Goal: Task Accomplishment & Management: Complete application form

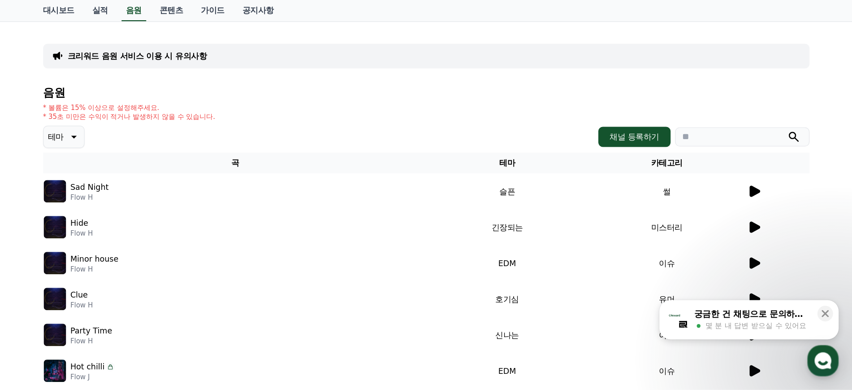
scroll to position [90, 0]
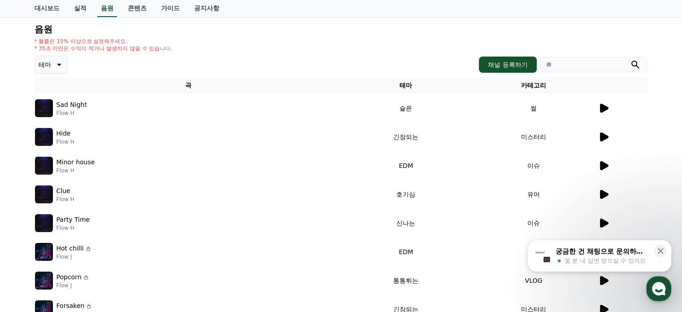
drag, startPoint x: 117, startPoint y: 107, endPoint x: 89, endPoint y: 108, distance: 27.8
click at [89, 108] on div "Sad Night Flow H" at bounding box center [188, 108] width 307 height 18
click at [65, 111] on p "Flow H" at bounding box center [71, 112] width 30 height 7
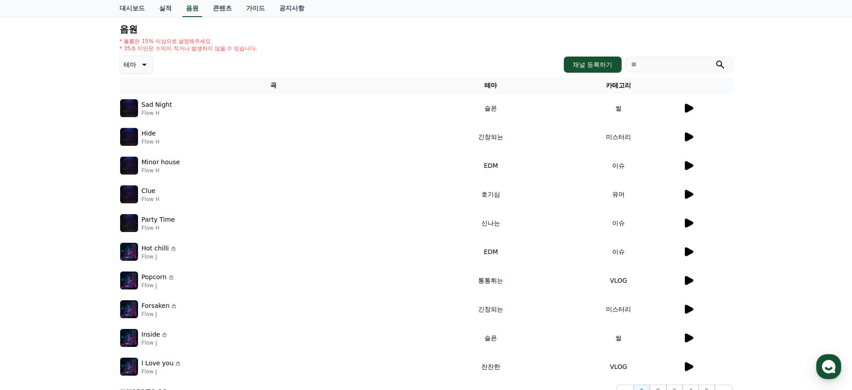
click at [682, 165] on icon at bounding box center [689, 165] width 9 height 9
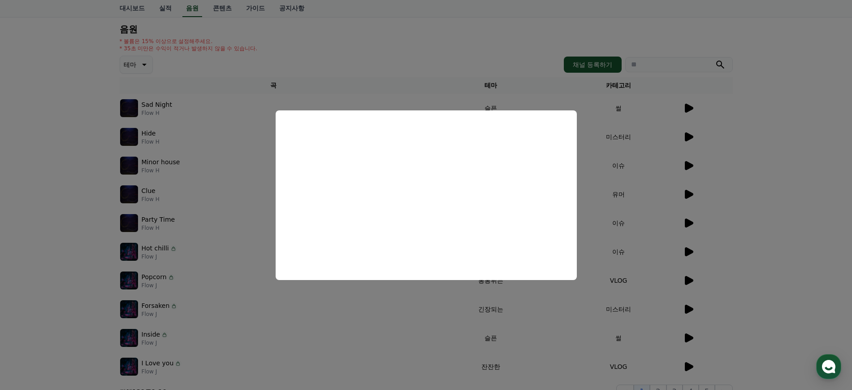
click at [507, 51] on button "close modal" at bounding box center [426, 195] width 852 height 390
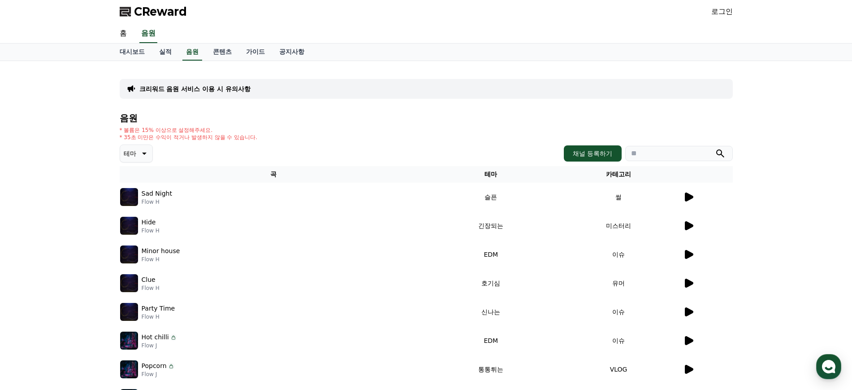
scroll to position [0, 0]
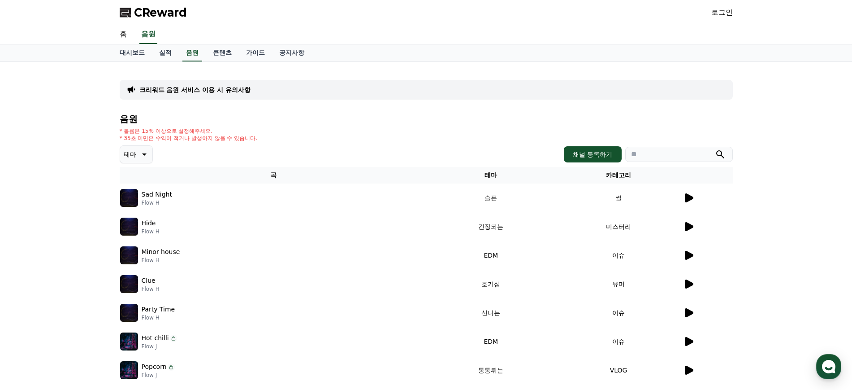
click at [682, 10] on link "로그인" at bounding box center [723, 12] width 22 height 11
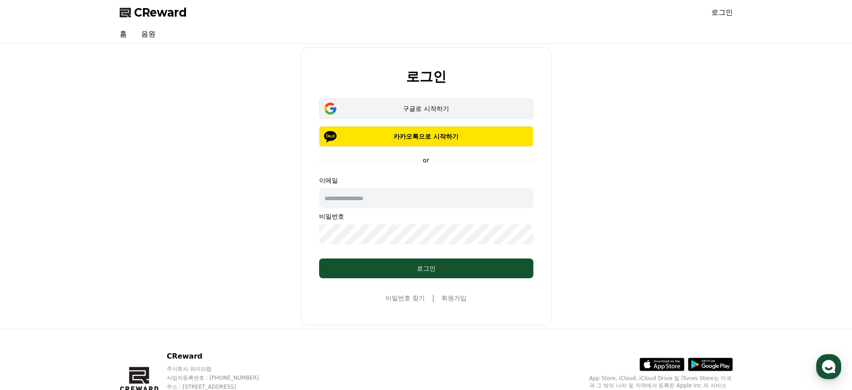
click at [437, 109] on div "구글로 시작하기" at bounding box center [426, 108] width 188 height 9
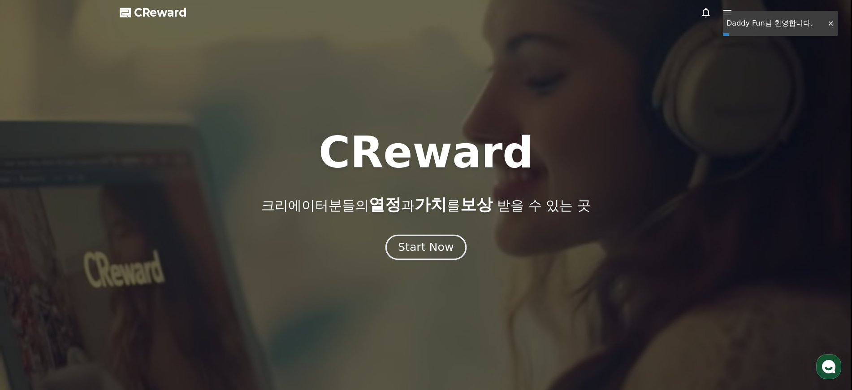
click at [421, 243] on div "Start Now" at bounding box center [426, 246] width 56 height 15
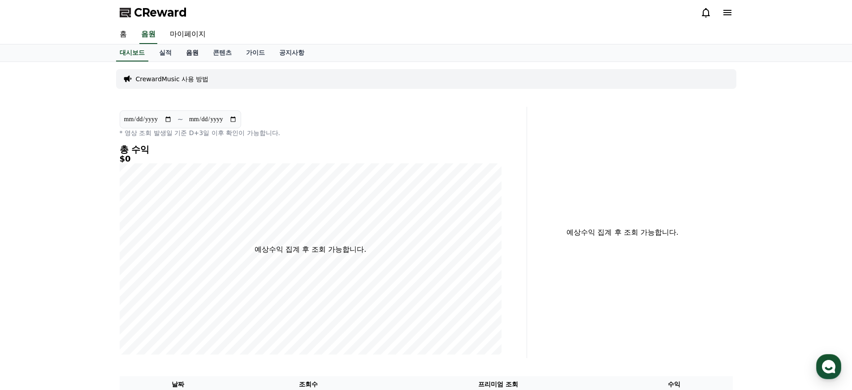
click at [195, 53] on link "음원" at bounding box center [192, 52] width 27 height 17
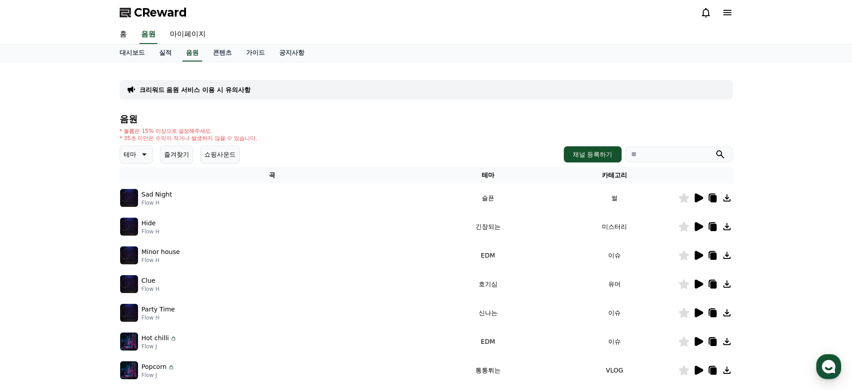
click at [725, 196] on icon at bounding box center [727, 197] width 11 height 11
click at [598, 150] on button "채널 등록하기" at bounding box center [592, 154] width 57 height 16
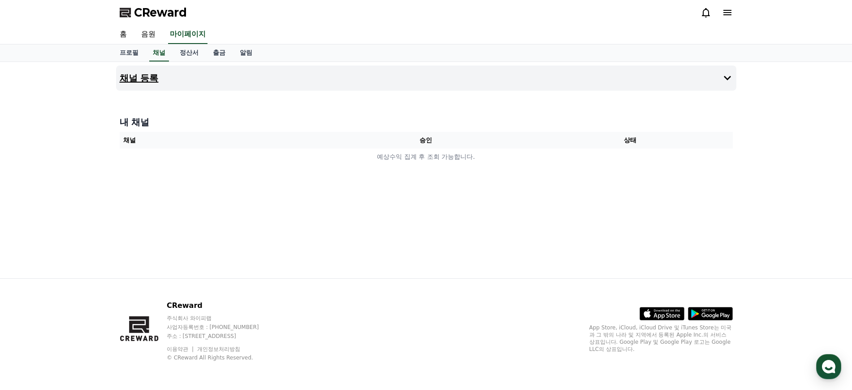
click at [142, 73] on h4 "채널 등록" at bounding box center [139, 78] width 39 height 10
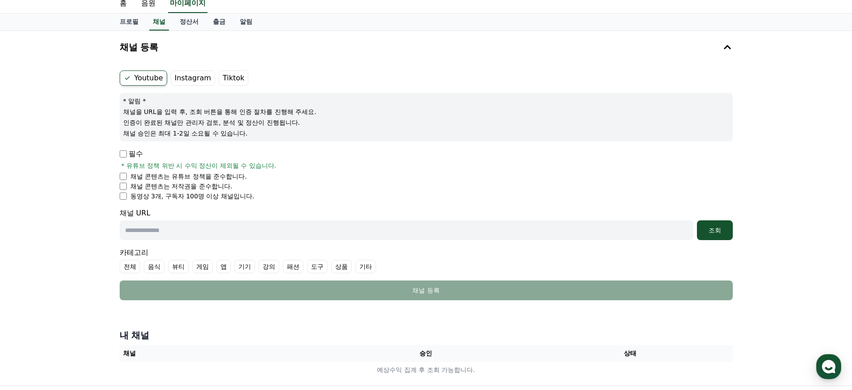
scroll to position [56, 0]
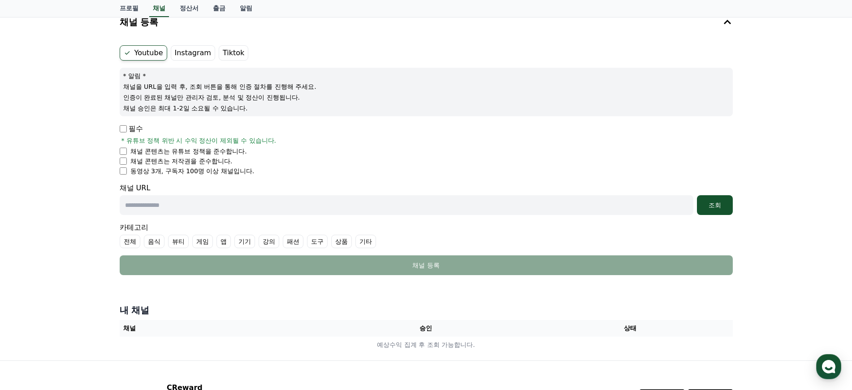
click at [124, 156] on li "채널 콘텐츠는 저작권을 준수합니다." at bounding box center [426, 160] width 613 height 9
click at [178, 199] on input "text" at bounding box center [407, 205] width 574 height 20
paste input "**********"
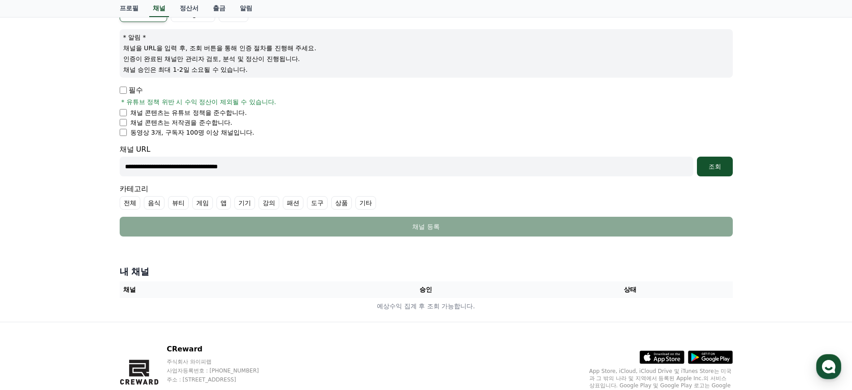
scroll to position [112, 0]
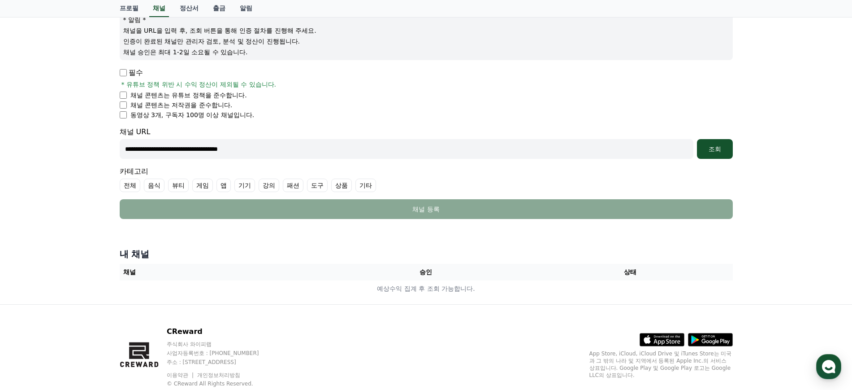
type input "**********"
drag, startPoint x: 281, startPoint y: 145, endPoint x: 78, endPoint y: 153, distance: 203.3
click at [78, 153] on div "**********" at bounding box center [426, 127] width 852 height 354
